Goal: Task Accomplishment & Management: Manage account settings

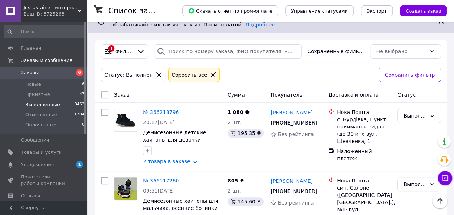
scroll to position [12, 0]
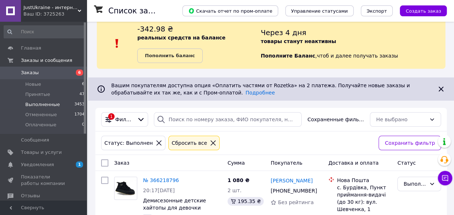
click at [210, 142] on icon at bounding box center [213, 142] width 7 height 7
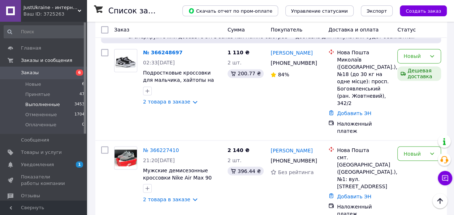
scroll to position [567, 0]
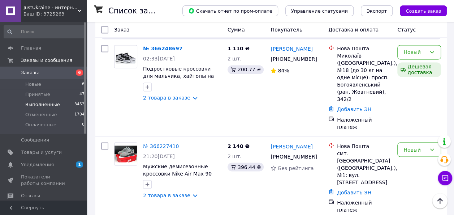
click at [51, 8] on span "JustUkraine - интернет магазин мужской и женской обуви" at bounding box center [50, 7] width 54 height 7
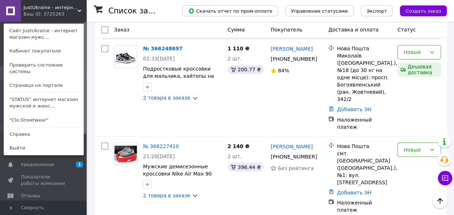
click at [36, 115] on link ""Clo.Streetwear"" at bounding box center [43, 120] width 79 height 14
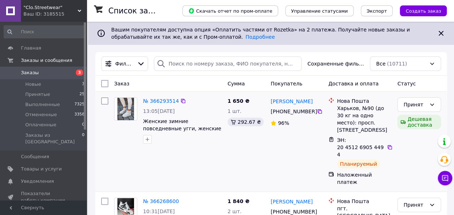
click at [305, 126] on div "96%" at bounding box center [296, 122] width 52 height 7
click at [339, 53] on div "Фильтры Сохраненные фильтры: Все (10711)" at bounding box center [270, 63] width 351 height 23
click at [332, 60] on span "Сохраненные фильтры:" at bounding box center [335, 63] width 57 height 7
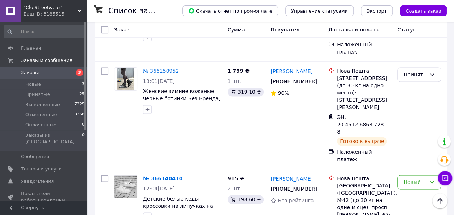
scroll to position [447, 0]
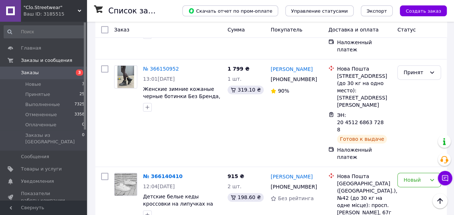
click at [57, 8] on span ""Clo.Streetwear"" at bounding box center [50, 7] width 54 height 7
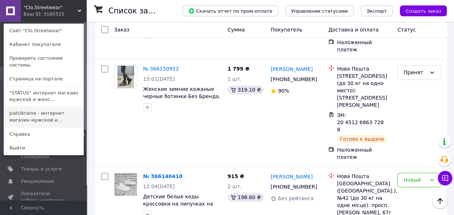
click at [43, 106] on link "JustUkraine - интернет магазин мужской и..." at bounding box center [43, 116] width 79 height 20
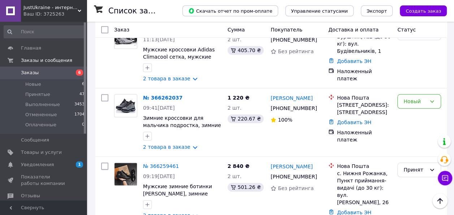
scroll to position [347, 0]
